Goal: Task Accomplishment & Management: Use online tool/utility

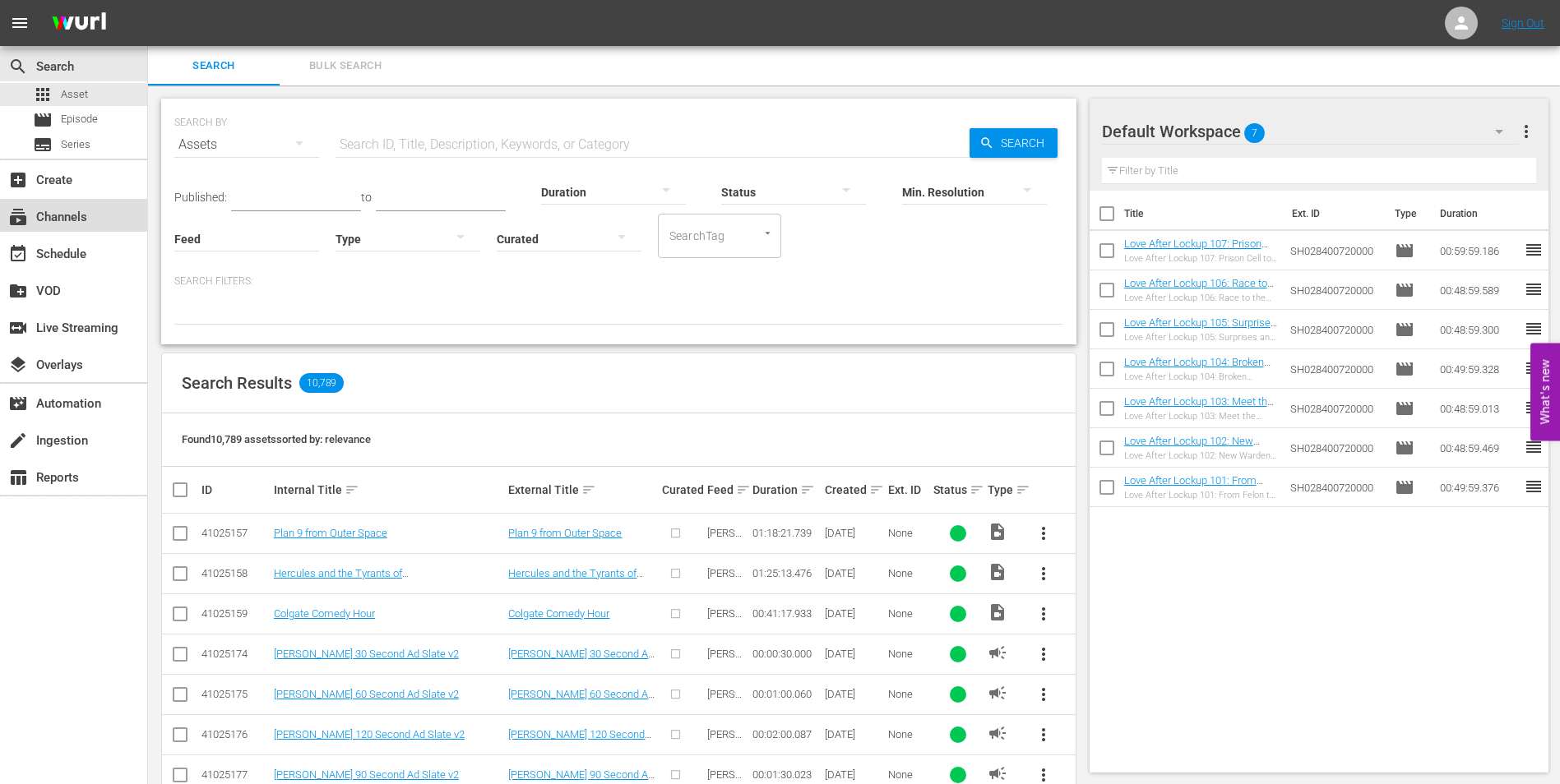
click at [64, 217] on div "subscriptions Channels" at bounding box center [46, 214] width 93 height 15
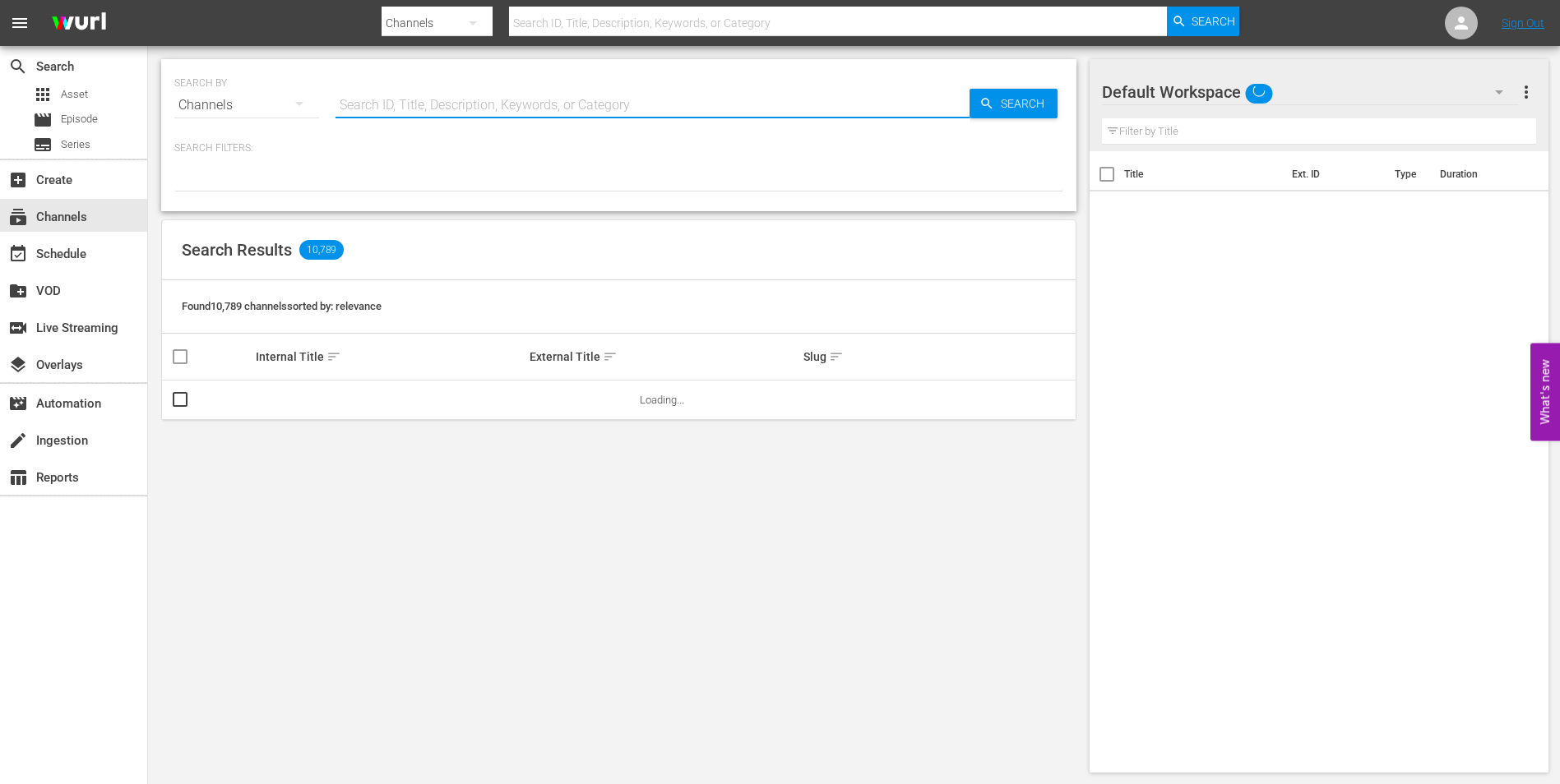
click at [435, 112] on input "text" at bounding box center [652, 105] width 634 height 40
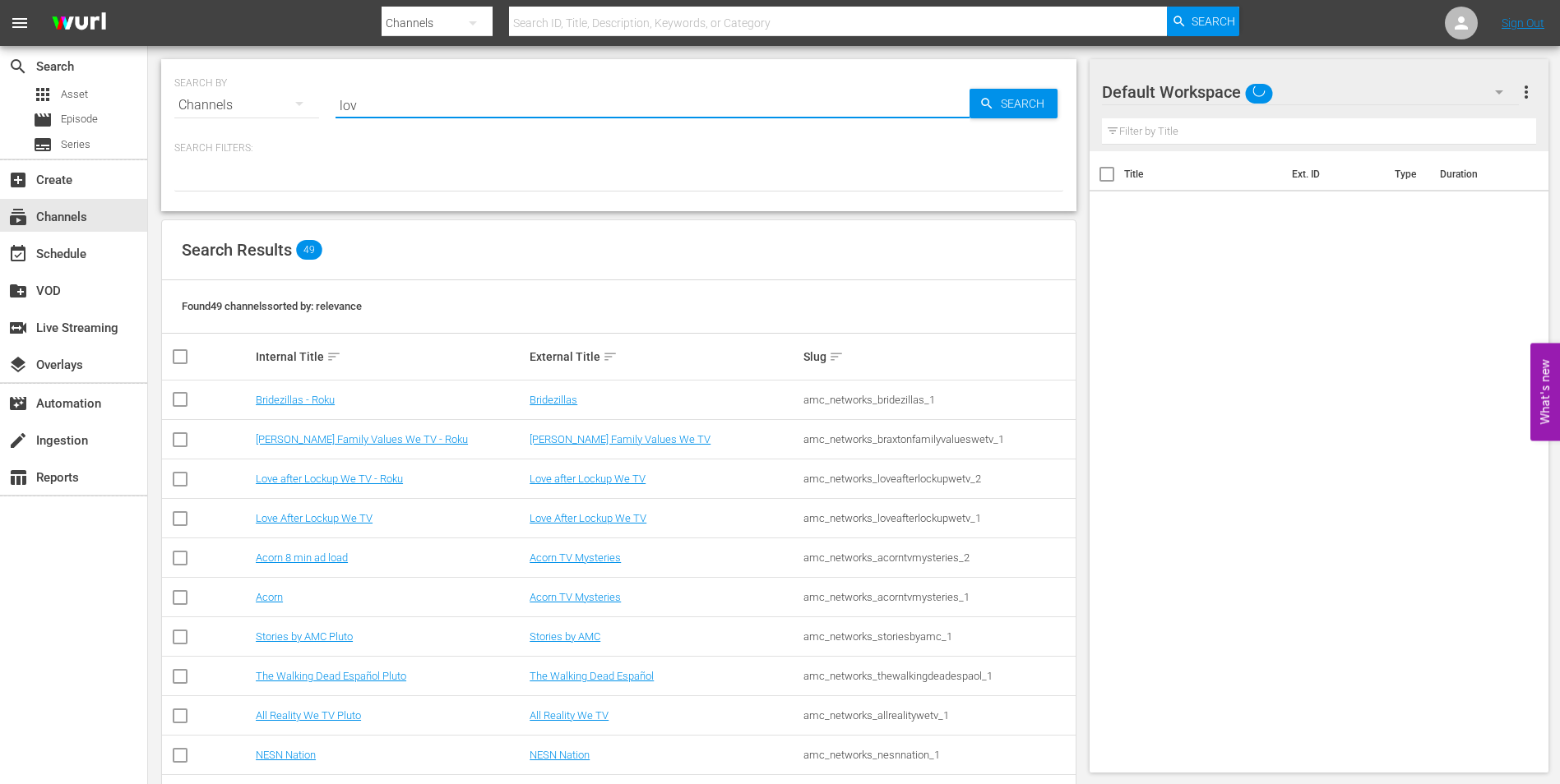
type input "love"
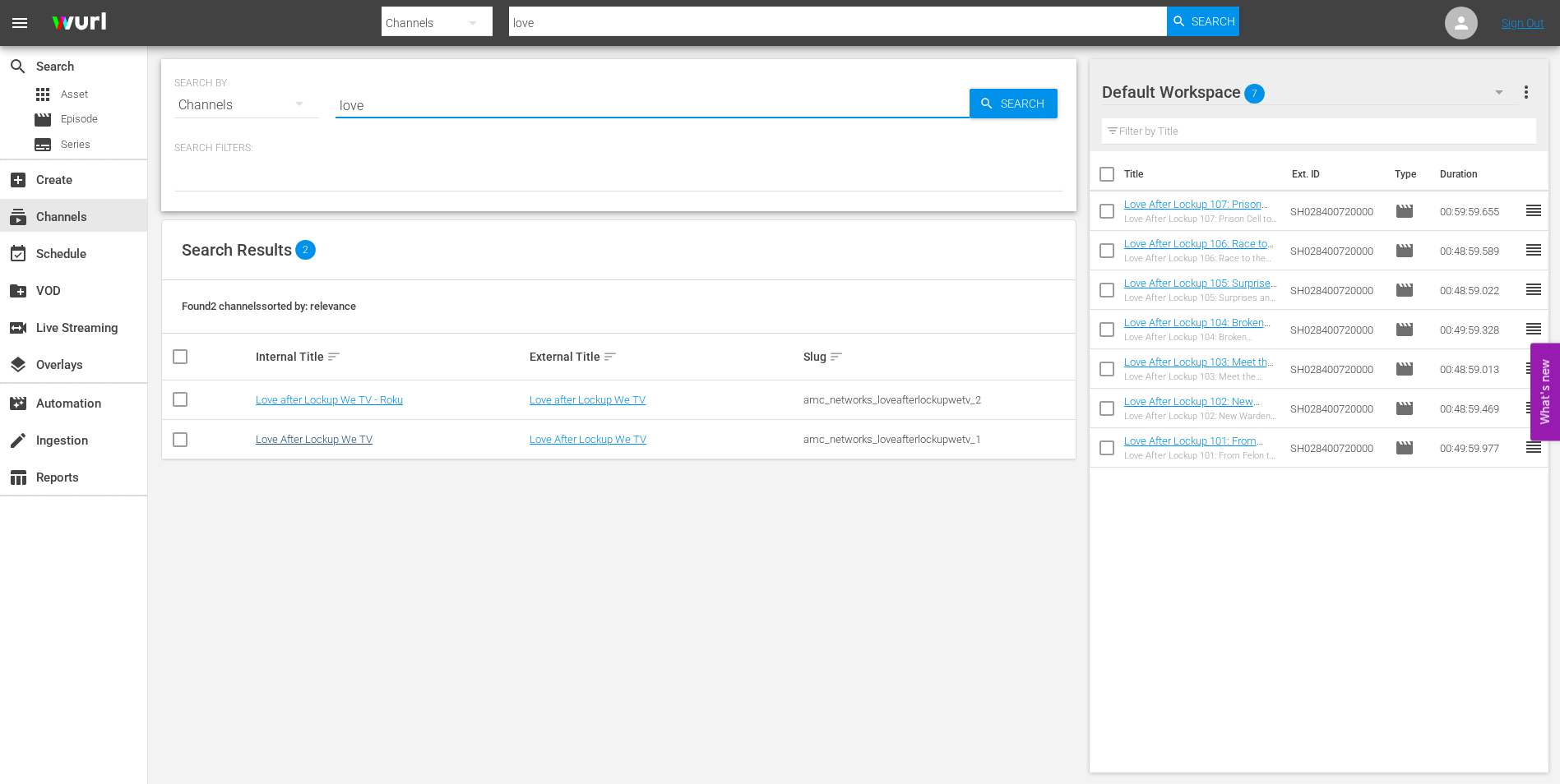
type input "love"
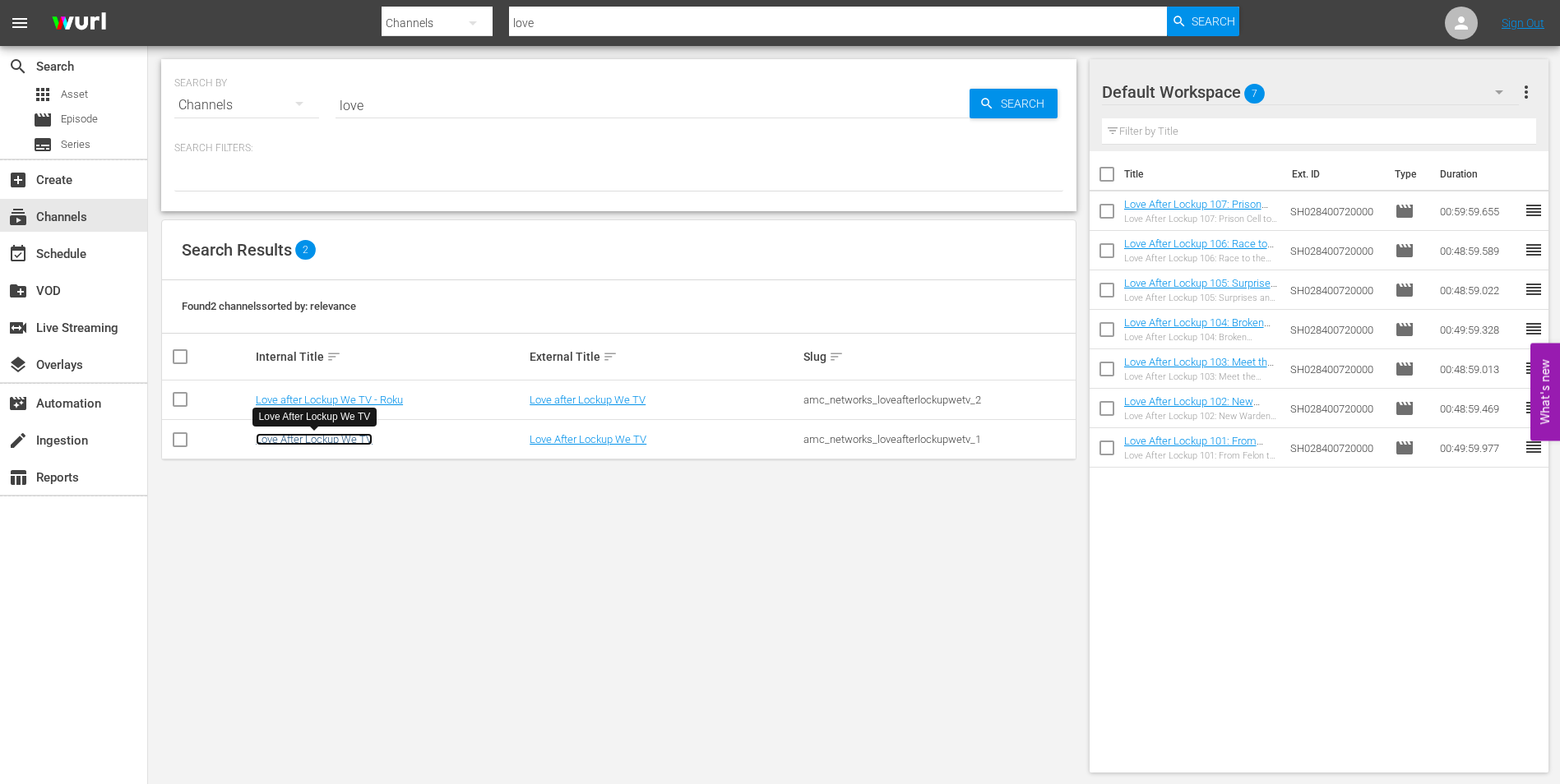
click at [329, 436] on link "Love After Lockup We TV" at bounding box center [314, 439] width 117 height 12
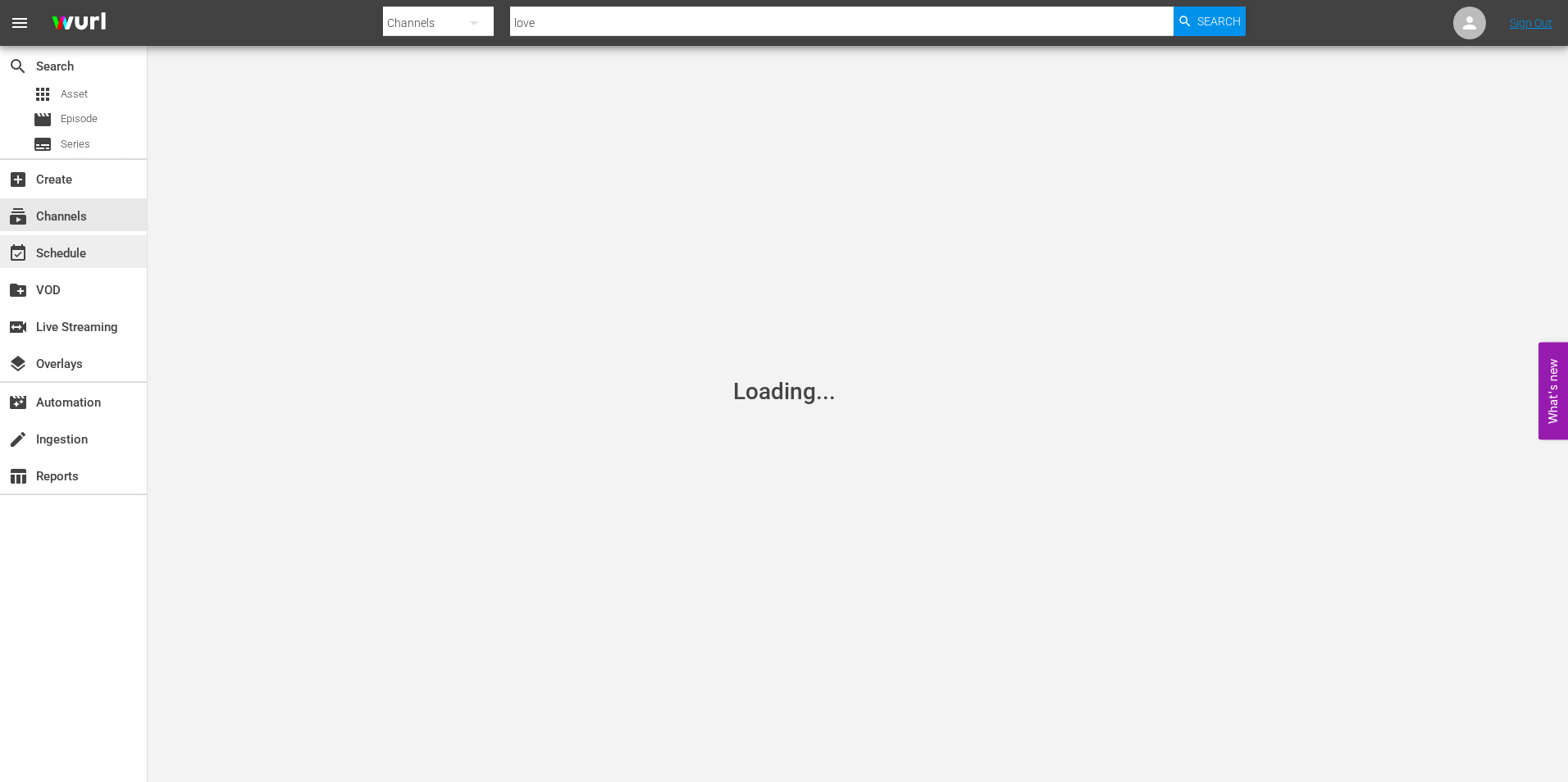
click at [94, 263] on div "event_available Schedule" at bounding box center [73, 252] width 147 height 33
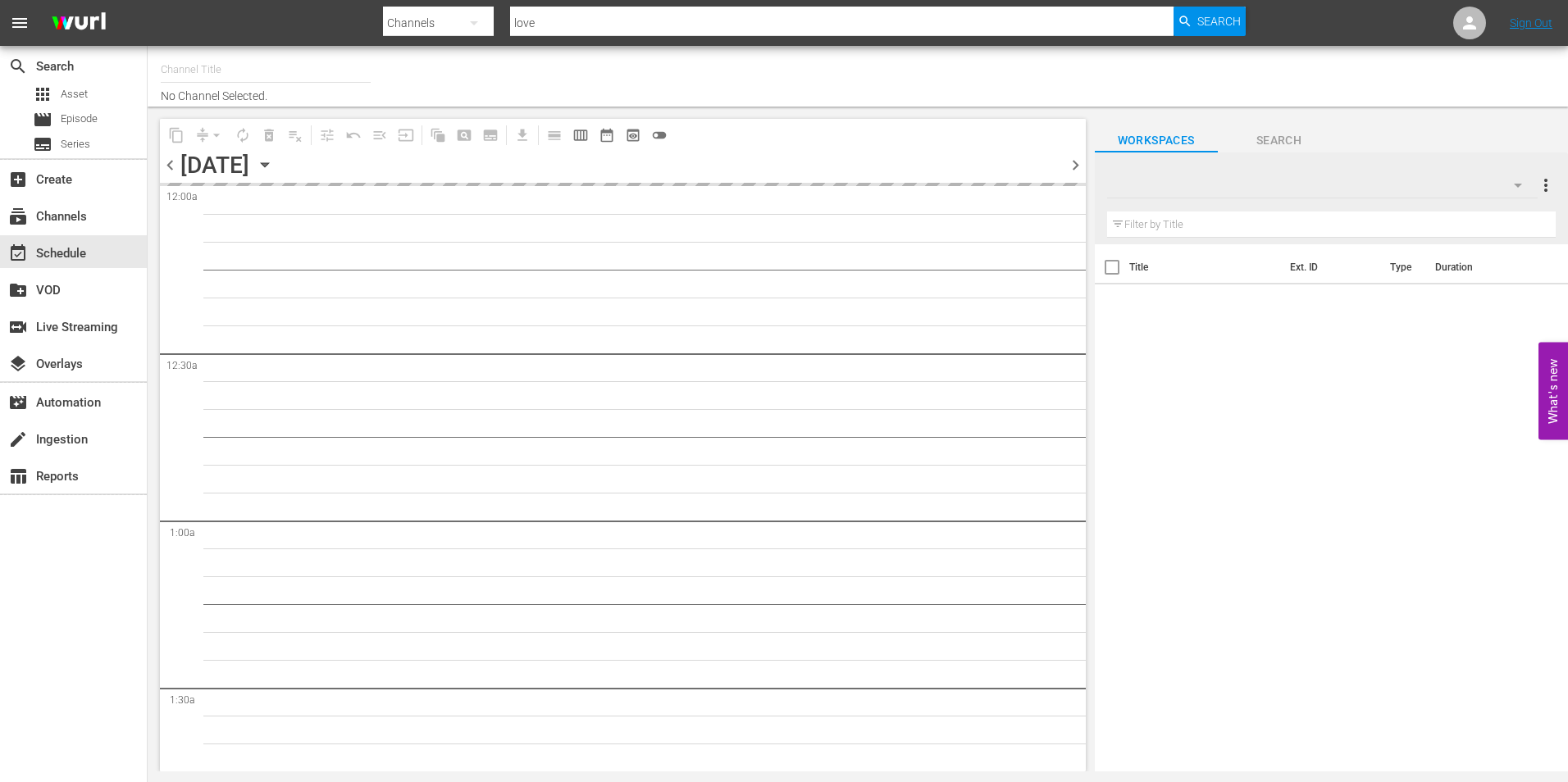
type input "Love After Lockup We TV (2043)"
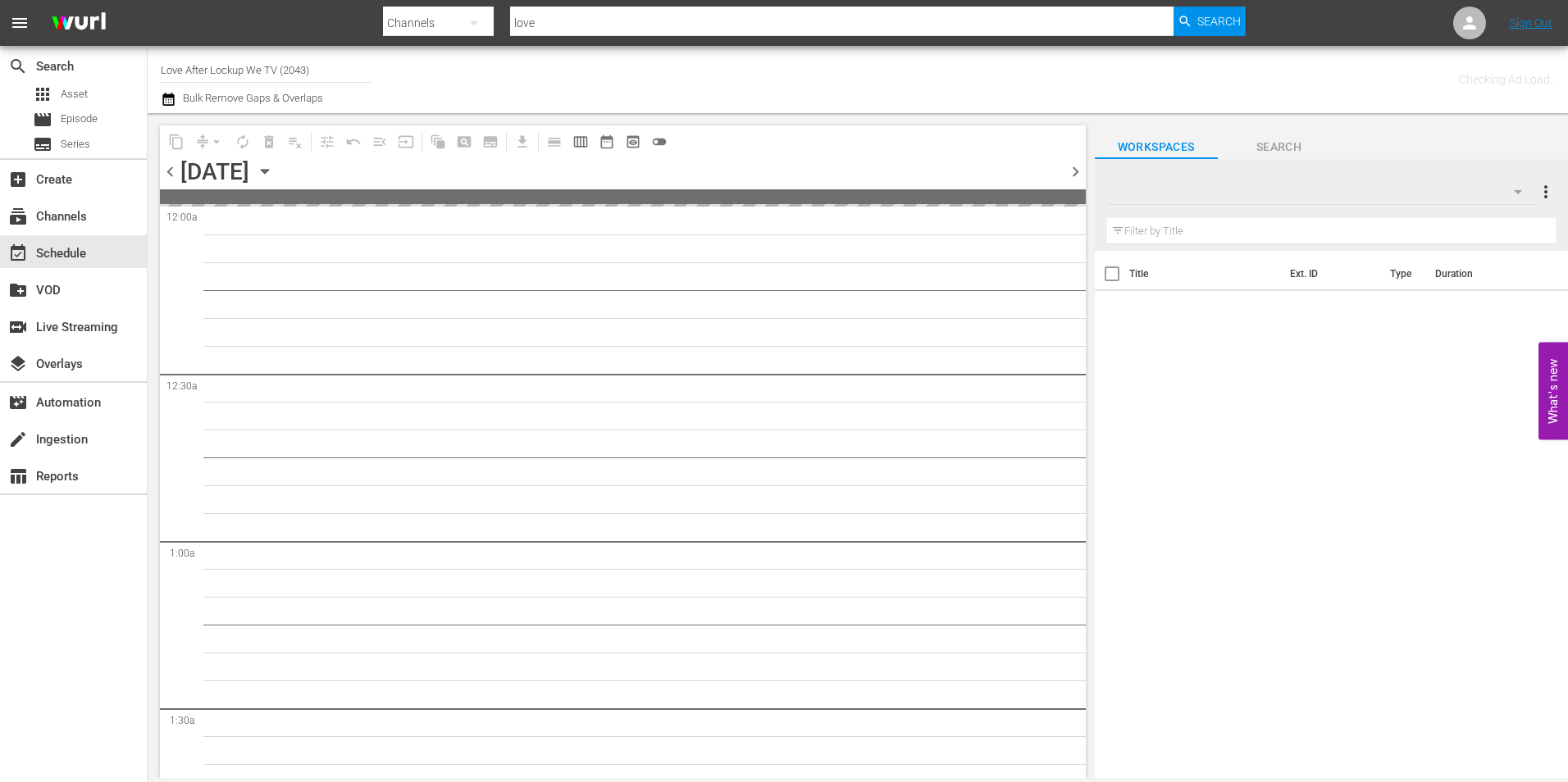
click at [1069, 171] on span "chevron_right" at bounding box center [1076, 172] width 21 height 21
click at [1069, 175] on span "chevron_right" at bounding box center [1076, 172] width 21 height 21
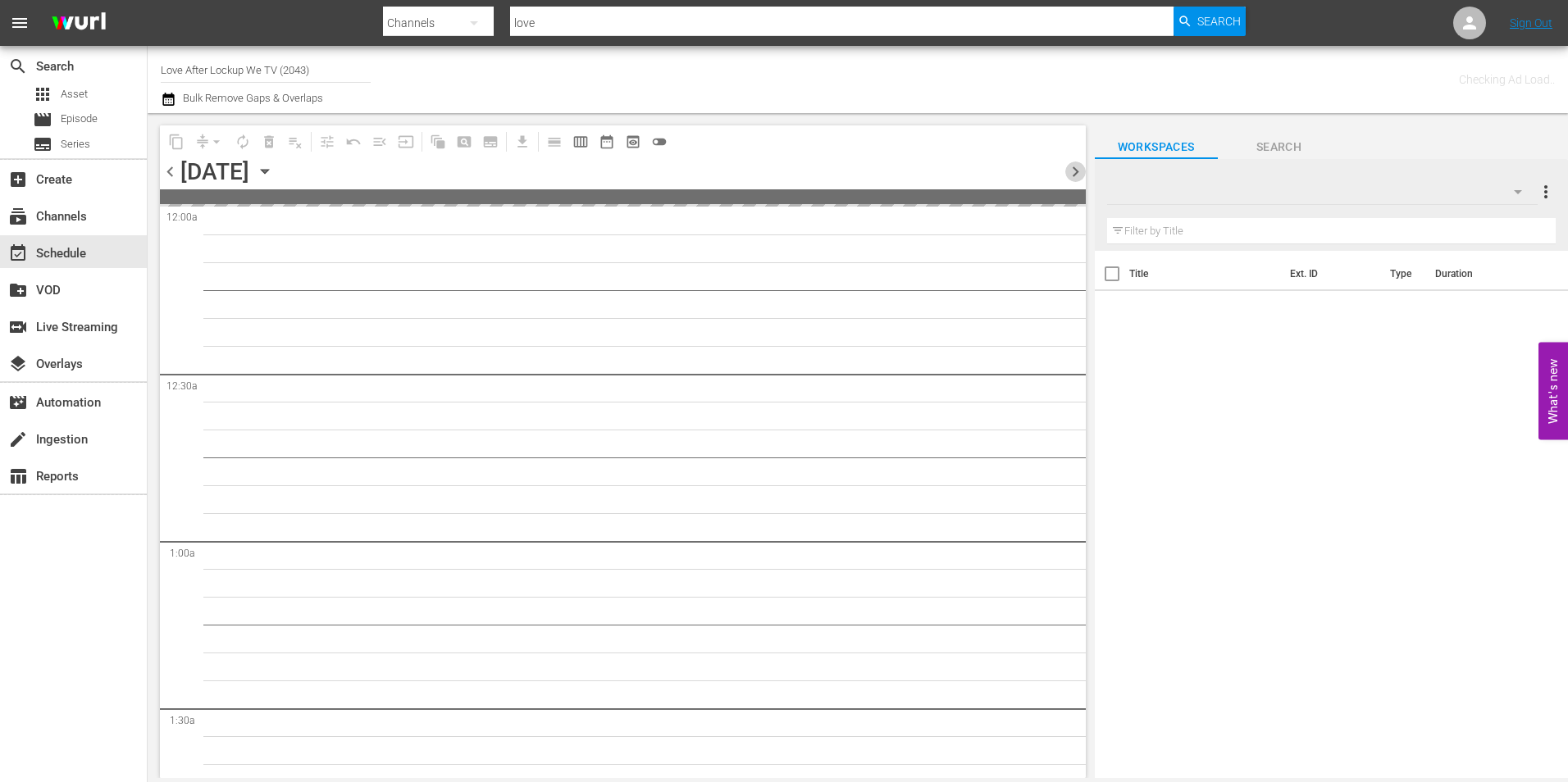
click at [1069, 175] on span "chevron_right" at bounding box center [1076, 172] width 21 height 21
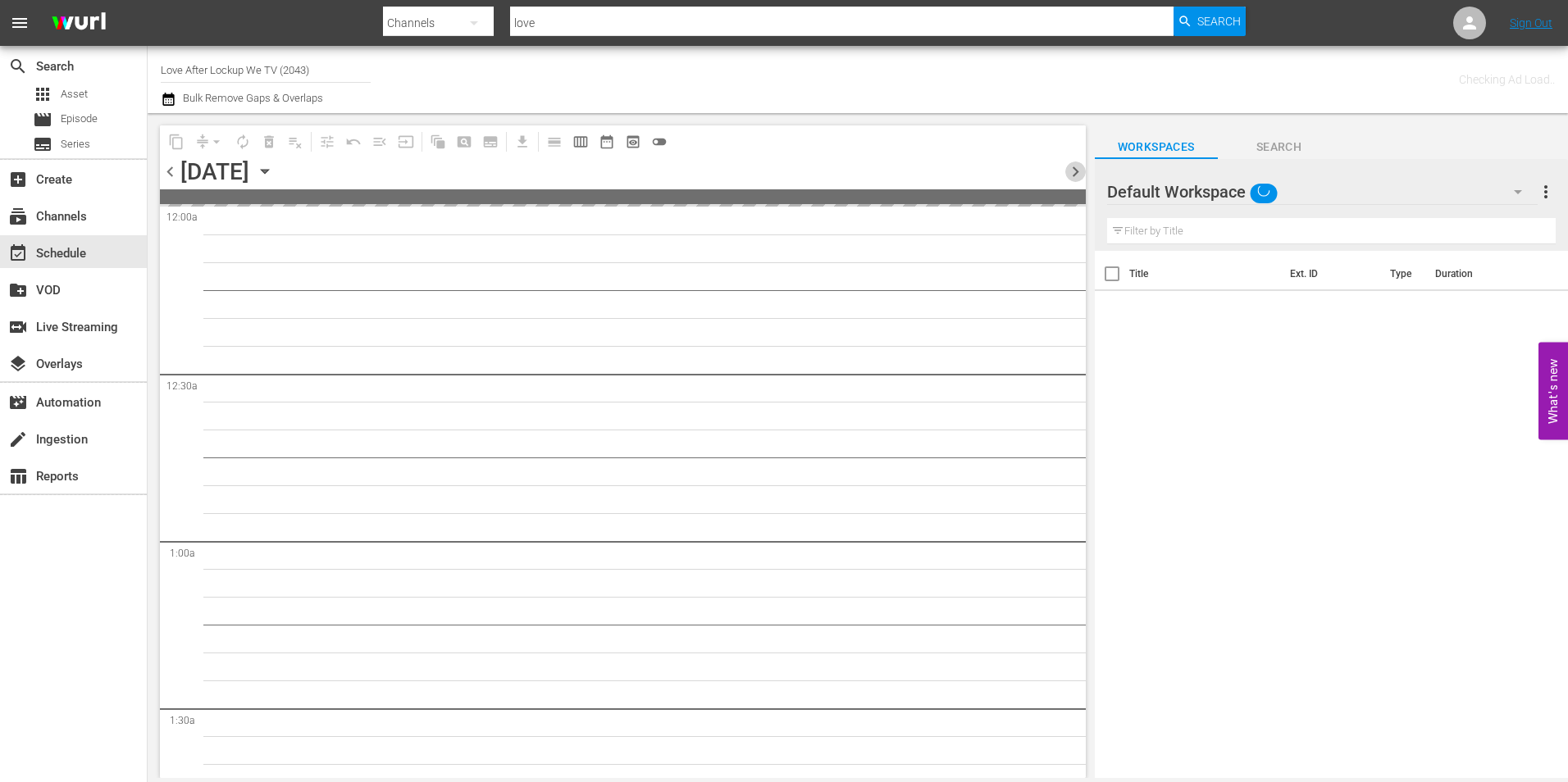
click at [1069, 175] on span "chevron_right" at bounding box center [1076, 172] width 21 height 21
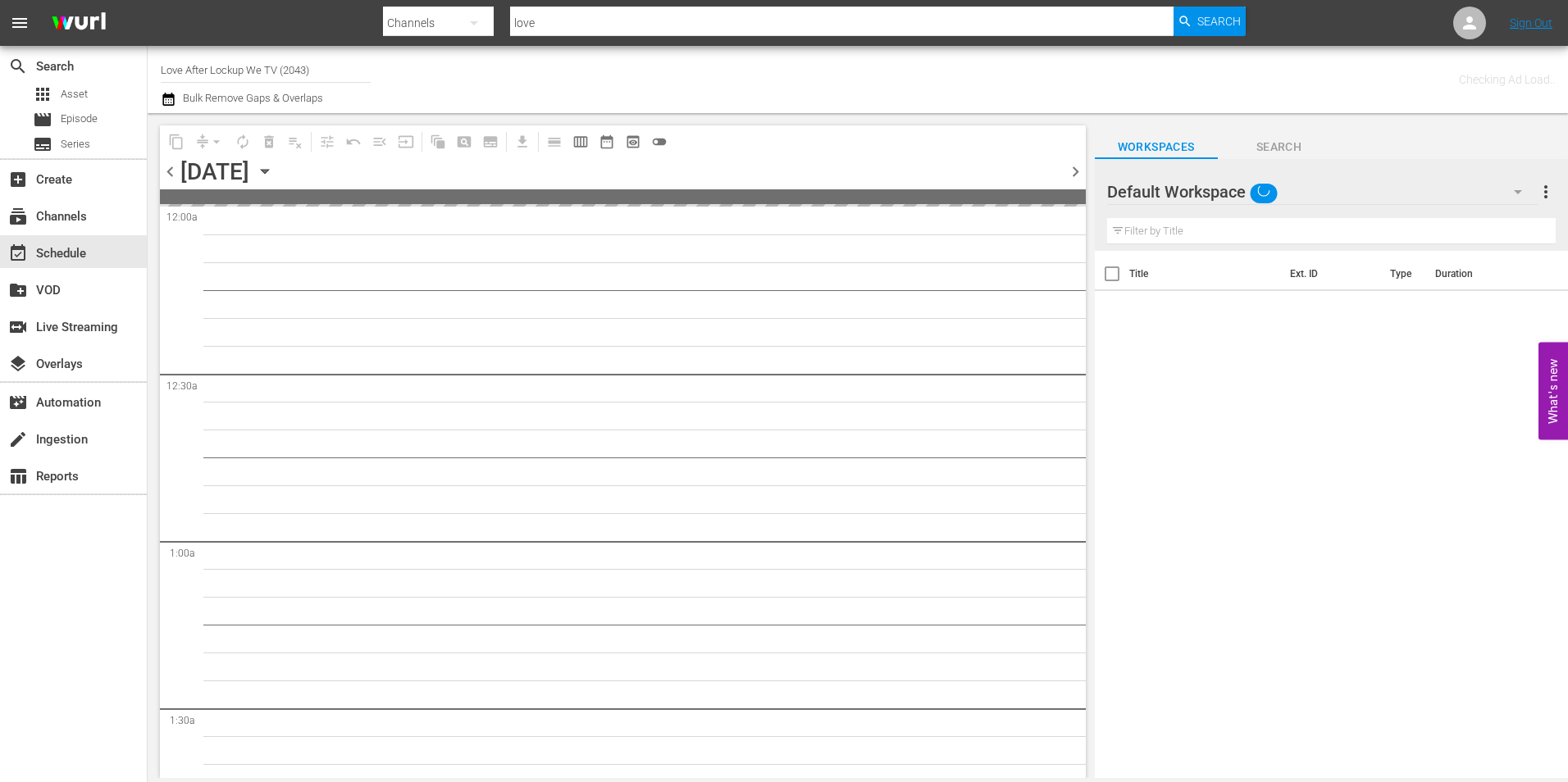
click at [1069, 175] on span "chevron_right" at bounding box center [1076, 172] width 21 height 21
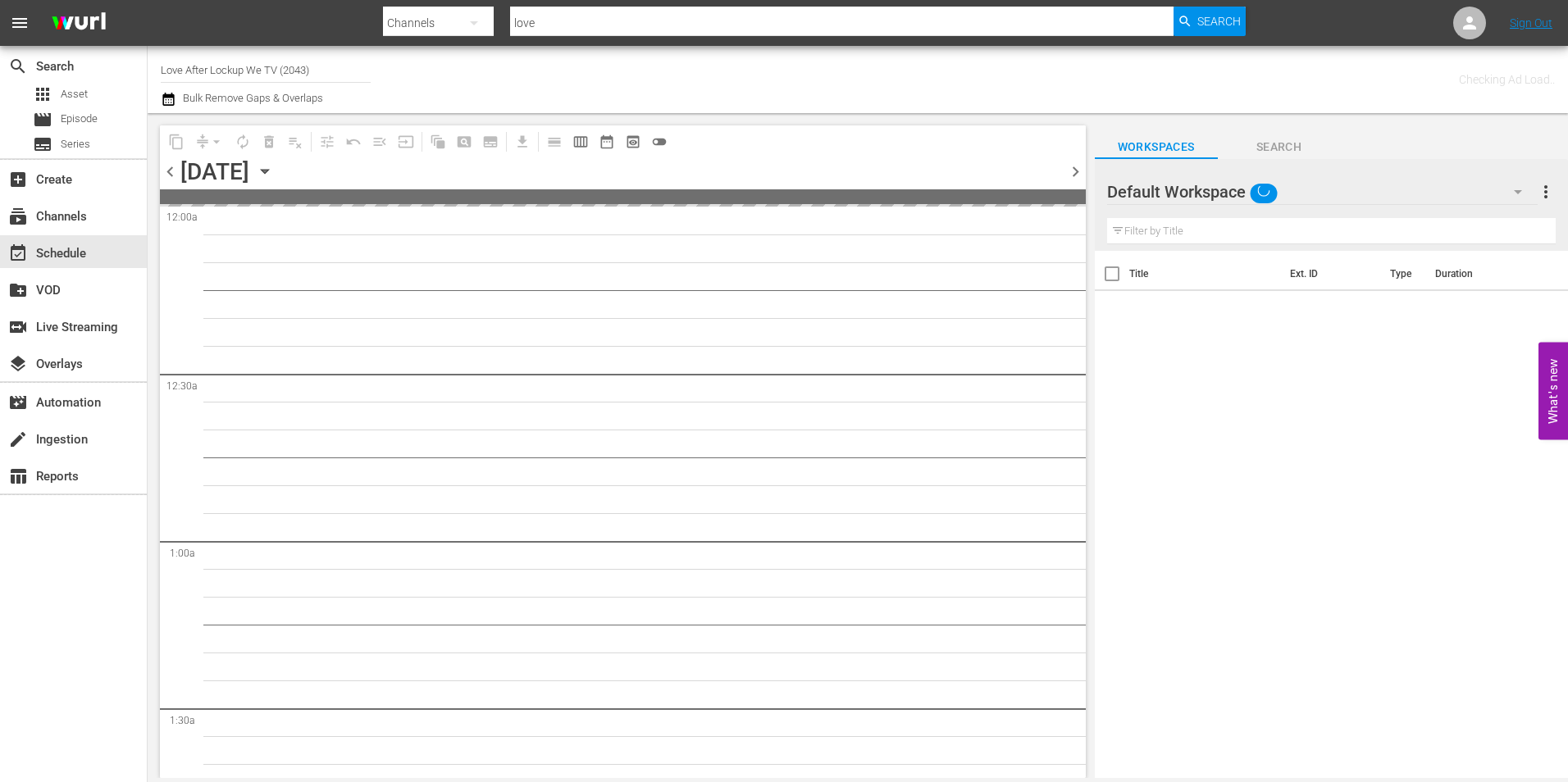
click at [1069, 175] on span "chevron_right" at bounding box center [1076, 172] width 21 height 21
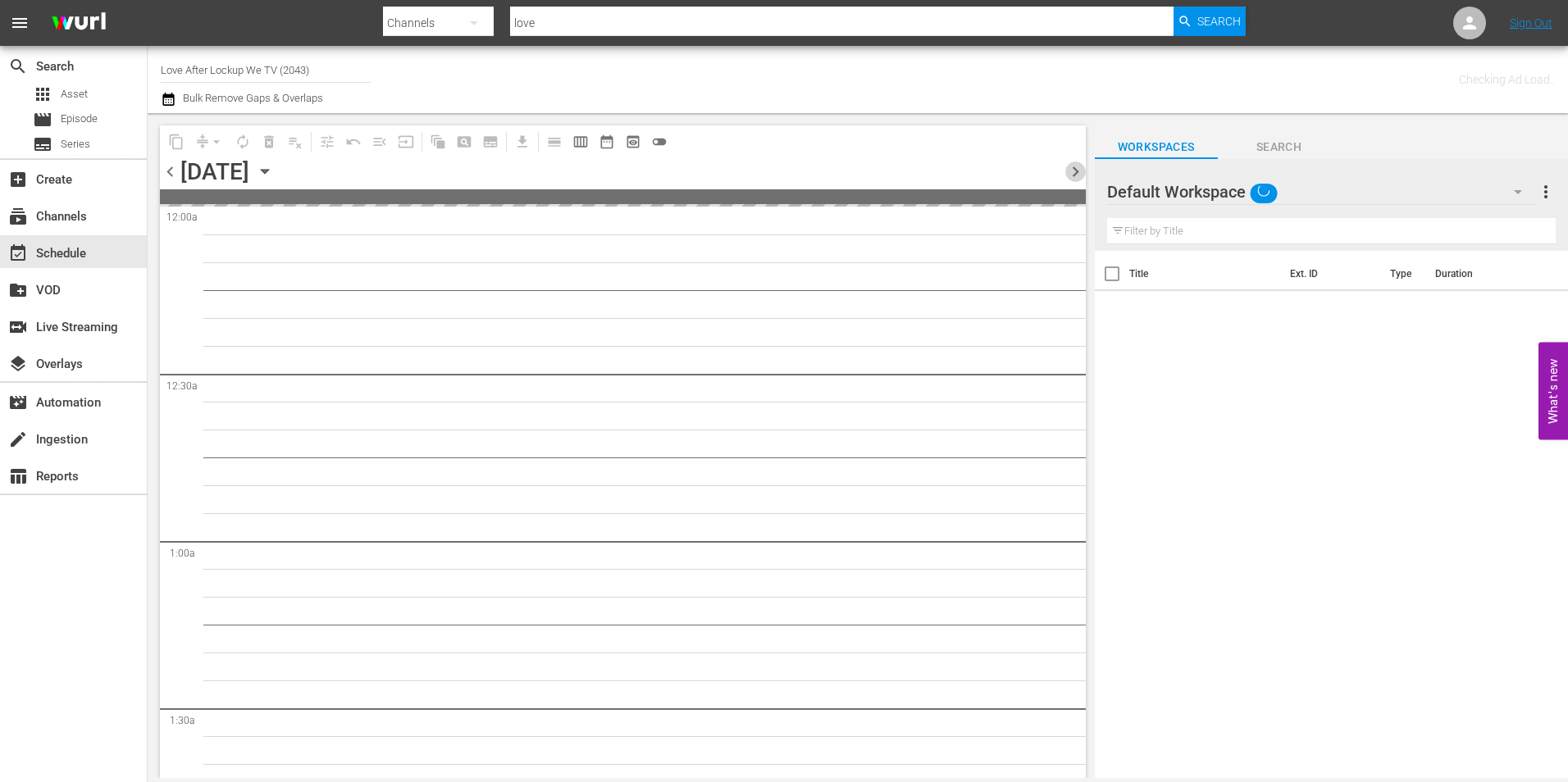
click at [1069, 175] on span "chevron_right" at bounding box center [1076, 172] width 21 height 21
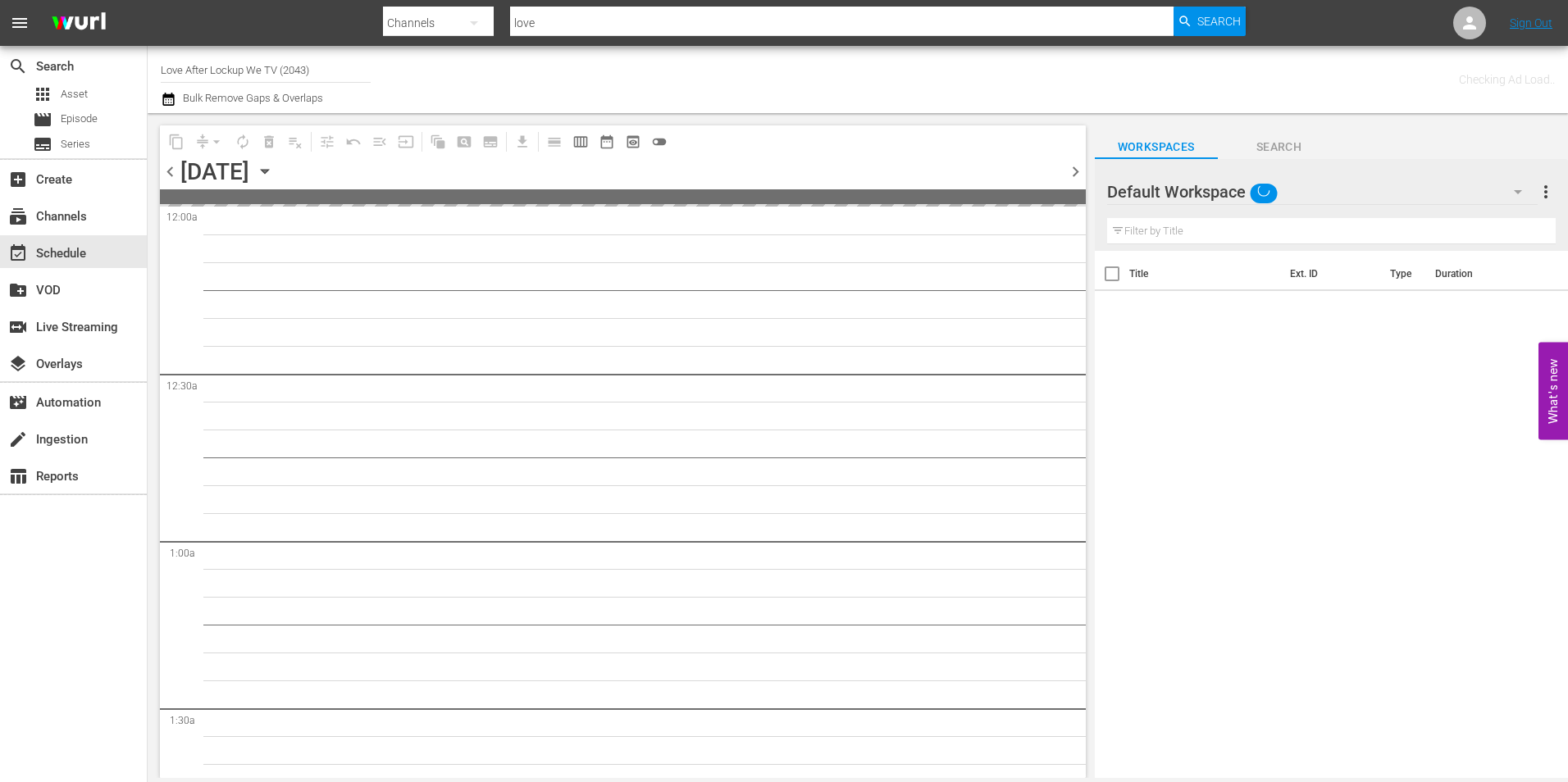
click at [1069, 175] on span "chevron_right" at bounding box center [1076, 172] width 21 height 21
click at [173, 175] on span "chevron_left" at bounding box center [170, 172] width 21 height 21
click at [1075, 178] on span "chevron_right" at bounding box center [1076, 172] width 21 height 21
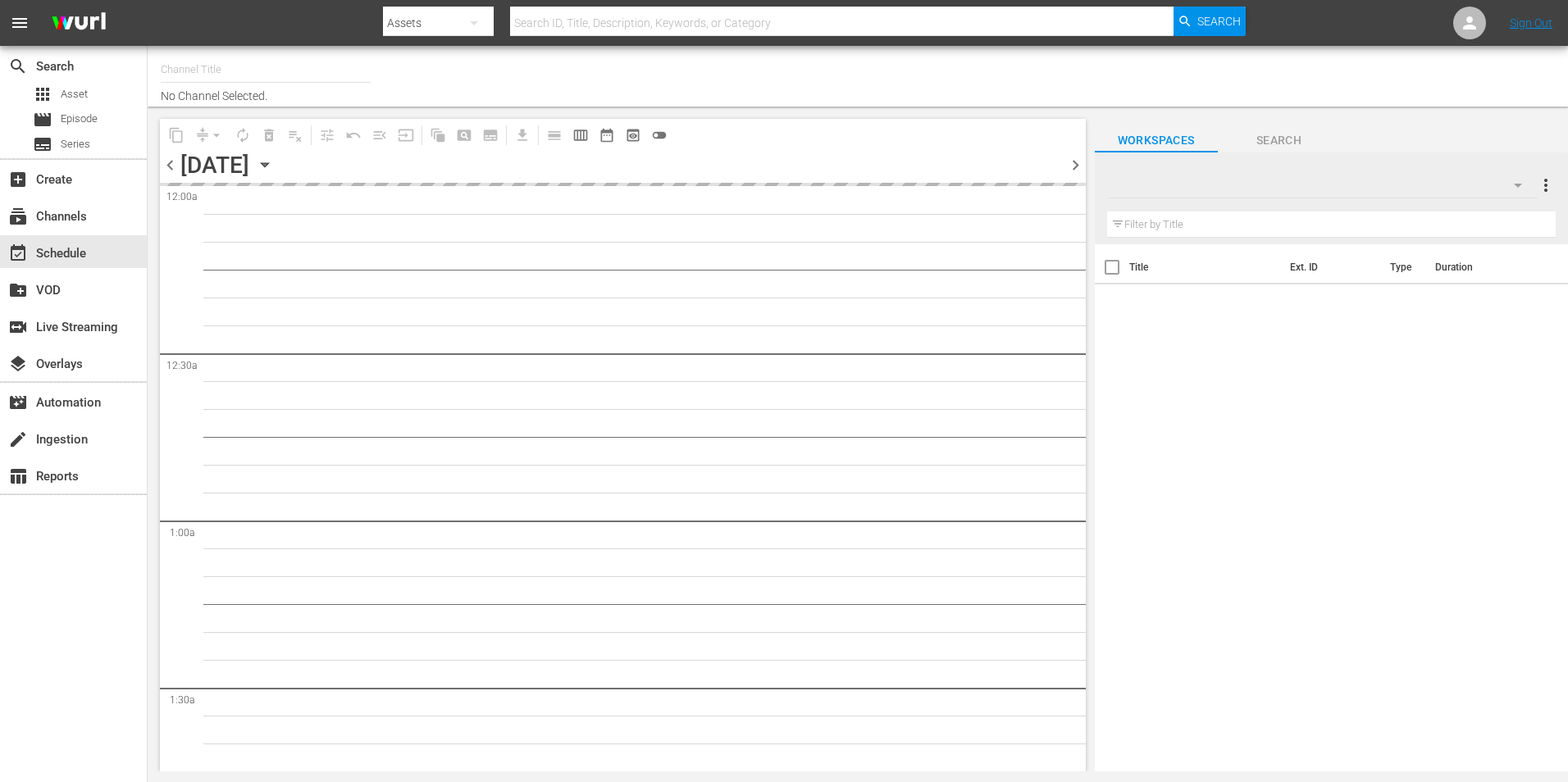
type input "Love After Lockup We TV (2043)"
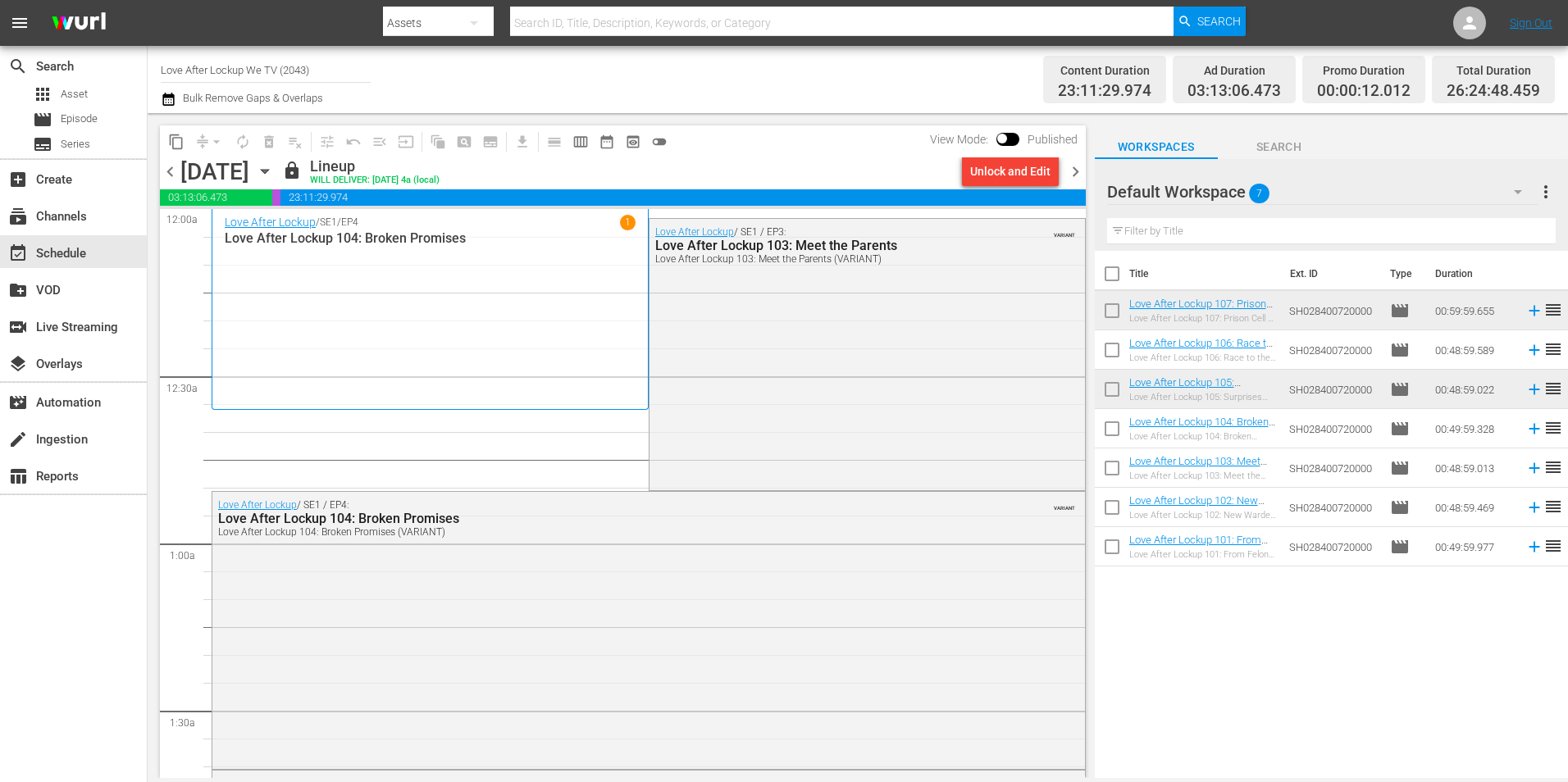
click at [169, 99] on icon "button" at bounding box center [168, 99] width 16 height 20
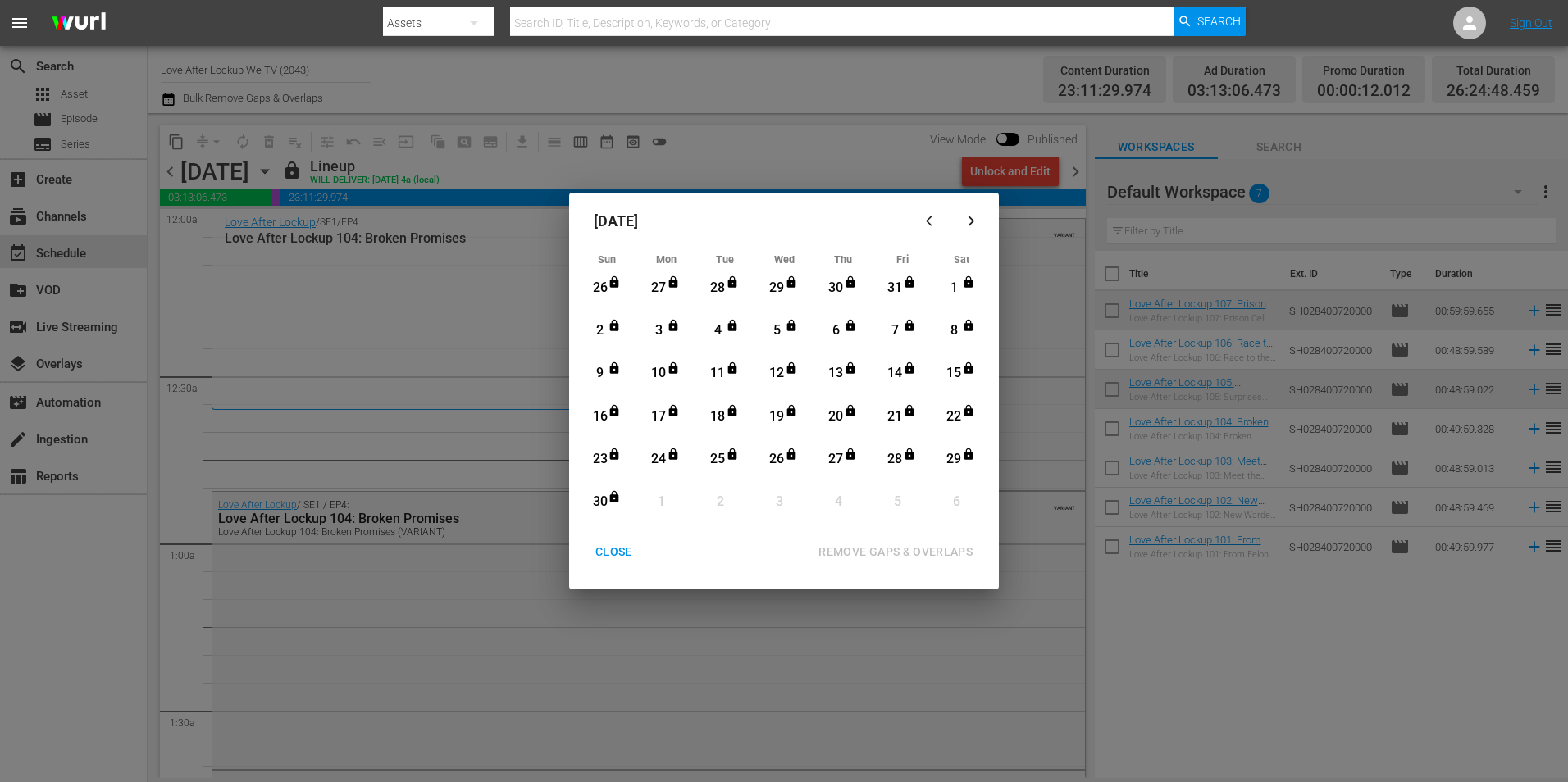
click at [745, 147] on div "November 2025 Sun Mon Tue Wed Thu Fri Sat 26 View Lineup 27 View Lineup 28 View…" at bounding box center [784, 391] width 1568 height 782
click at [618, 563] on button "CLOSE" at bounding box center [614, 552] width 76 height 30
